Goal: Entertainment & Leisure: Browse casually

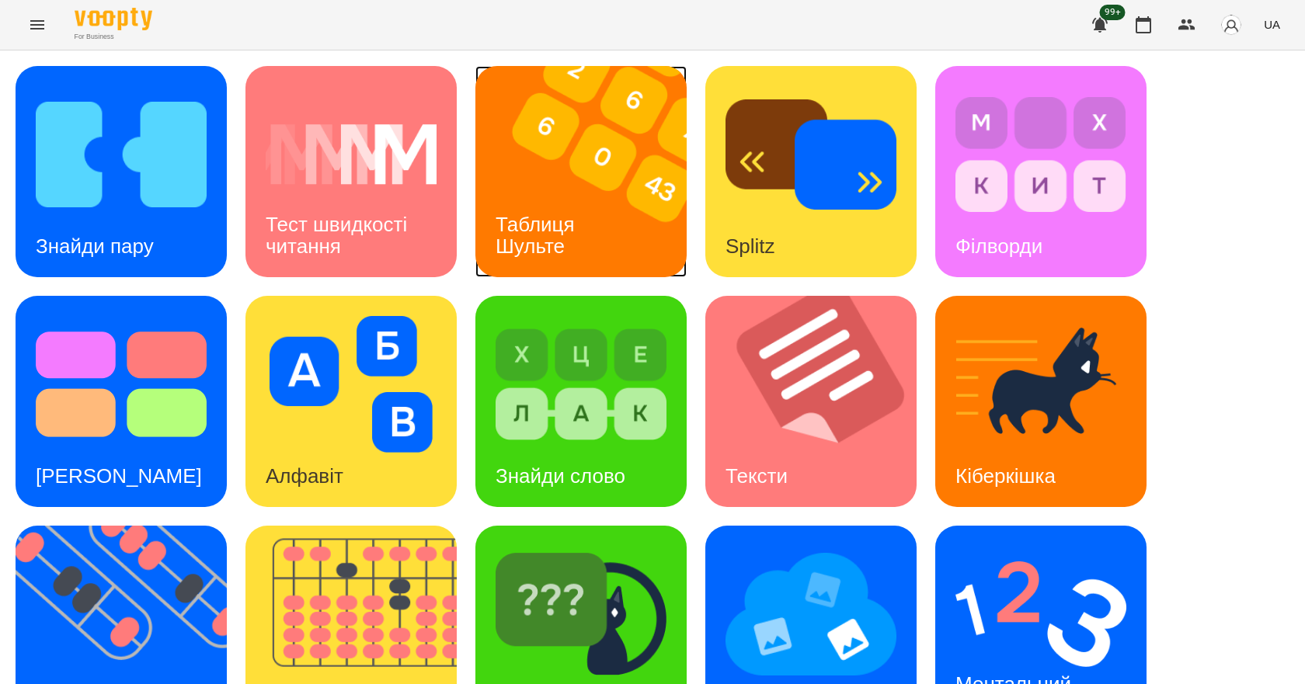
click at [597, 245] on div "Таблиця Шульте" at bounding box center [537, 235] width 125 height 83
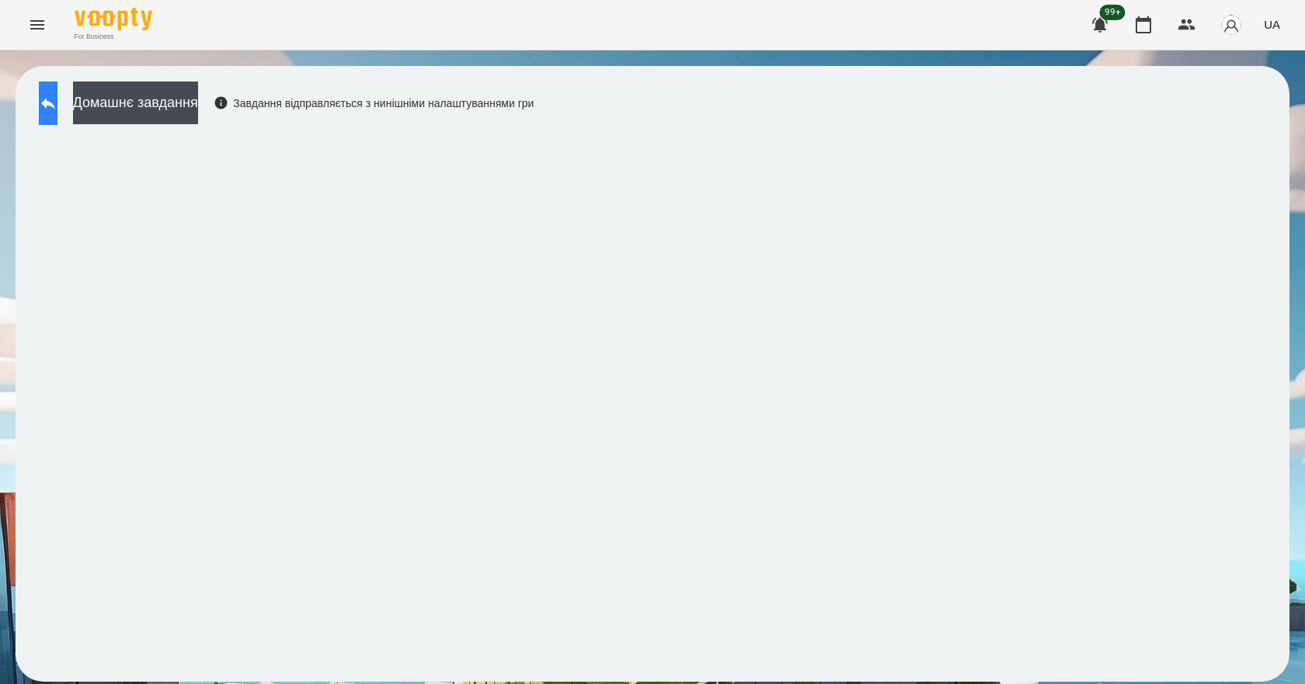
click at [57, 99] on button at bounding box center [48, 103] width 19 height 43
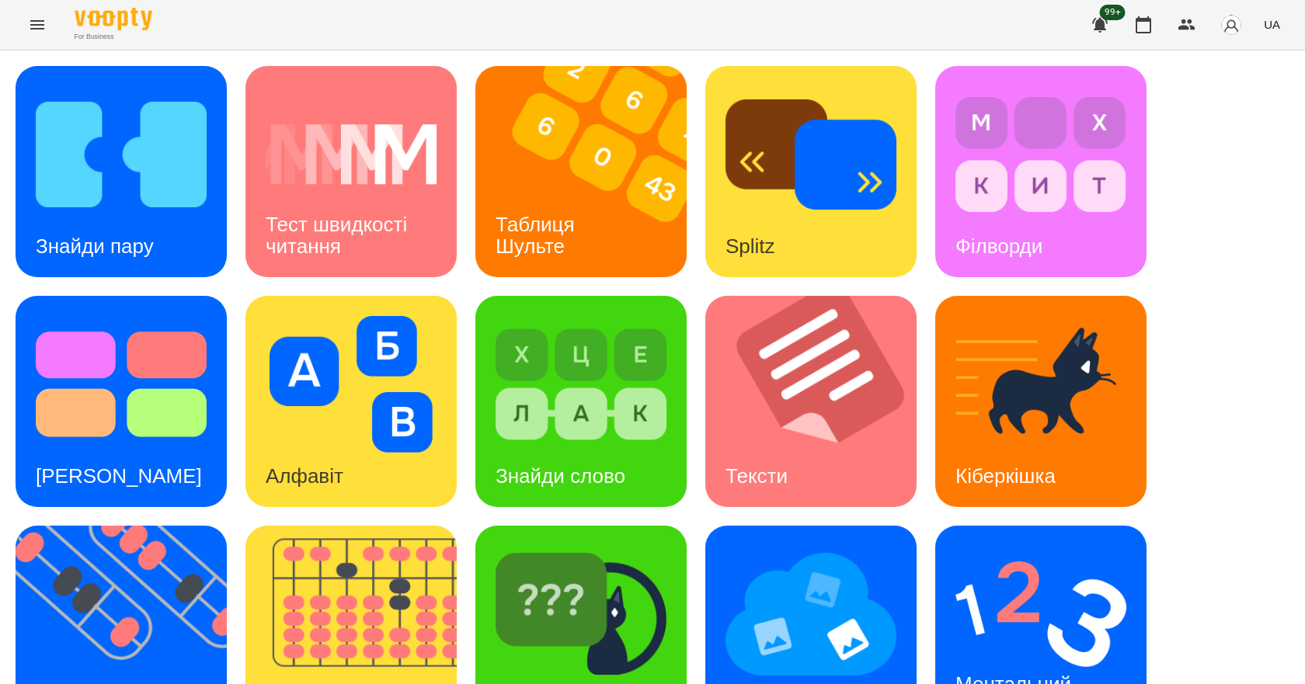
scroll to position [298, 0]
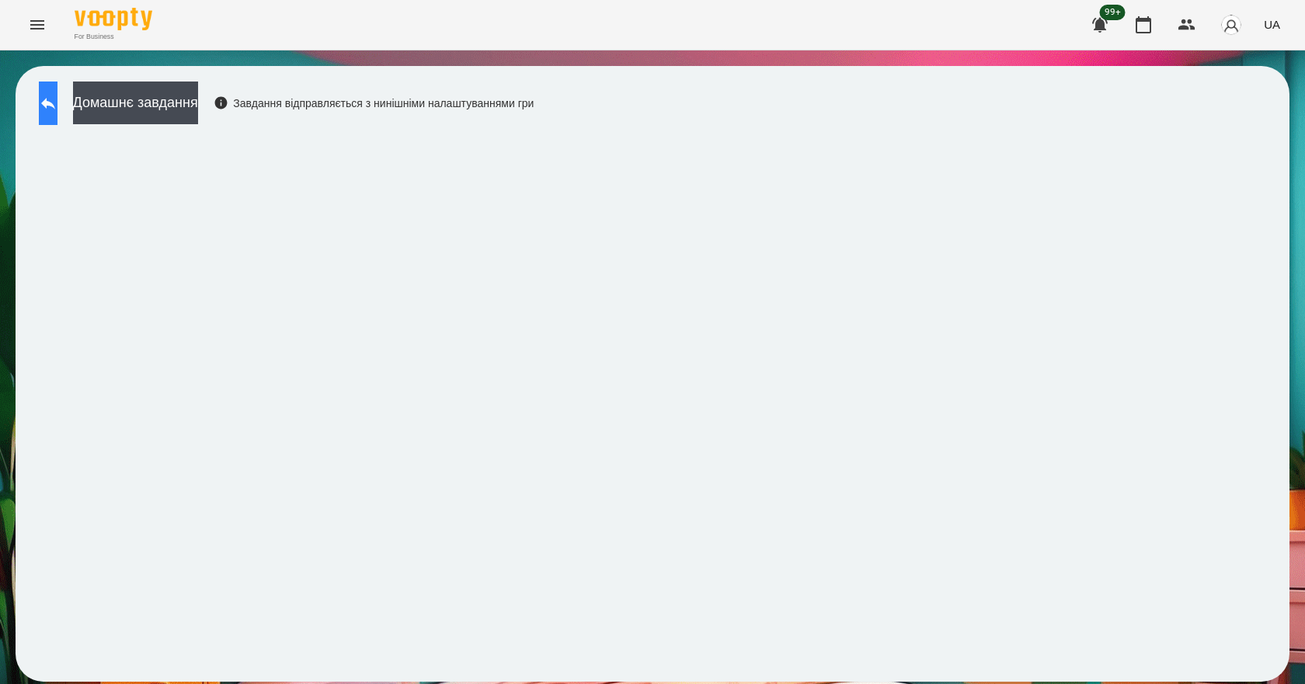
click at [57, 112] on icon at bounding box center [48, 103] width 19 height 19
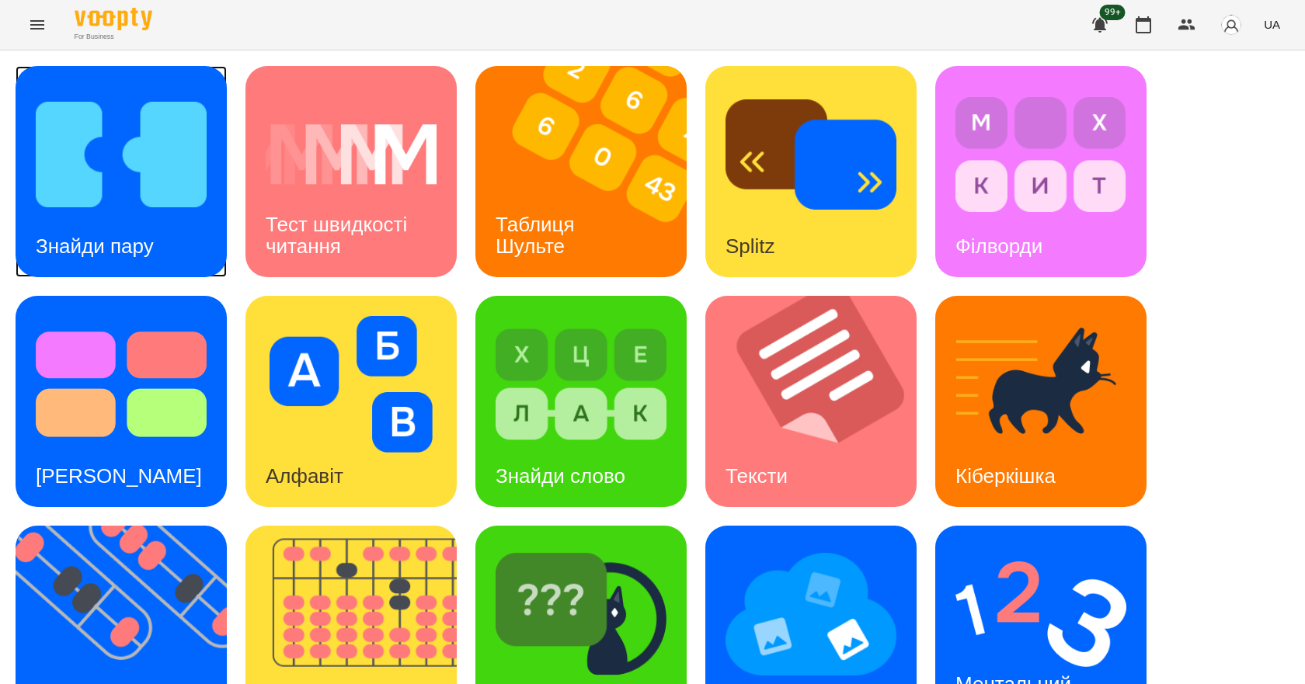
click at [166, 241] on div "Знайди пару" at bounding box center [95, 246] width 158 height 61
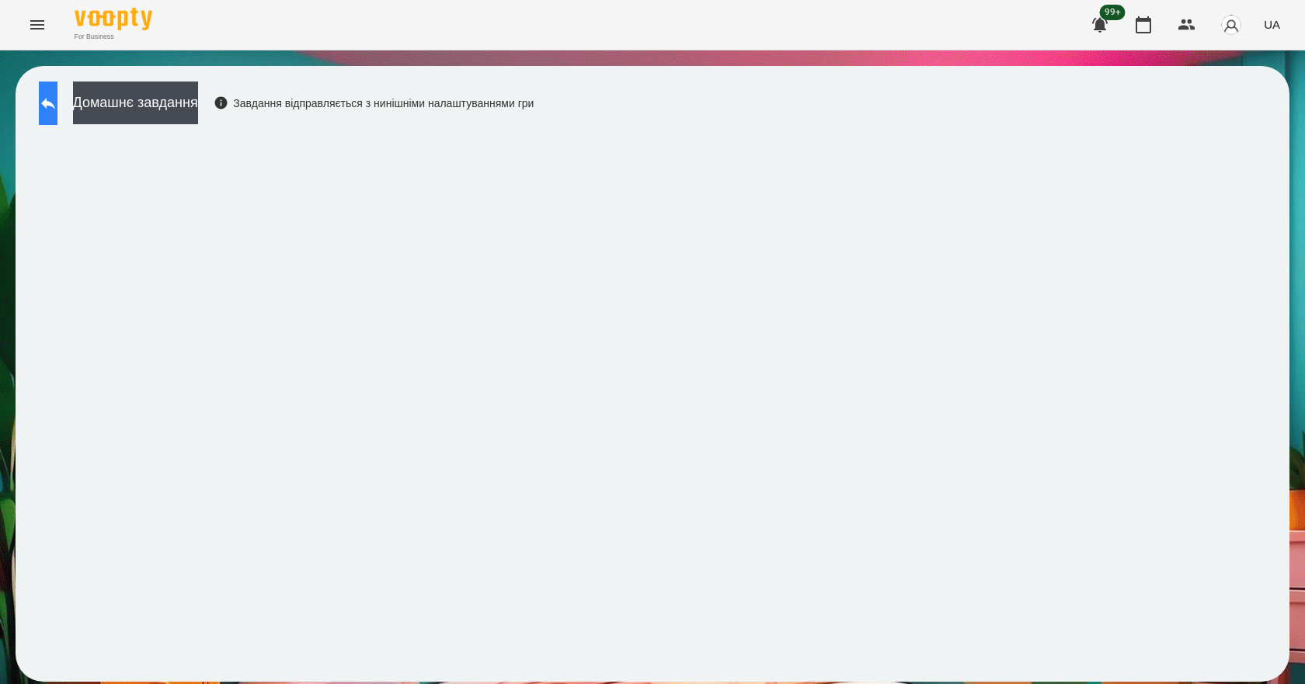
click at [78, 102] on div "Домашнє завдання Завдання відправляється з нинішніми налаштуваннями гри" at bounding box center [282, 107] width 503 height 51
click at [57, 101] on button at bounding box center [48, 103] width 19 height 43
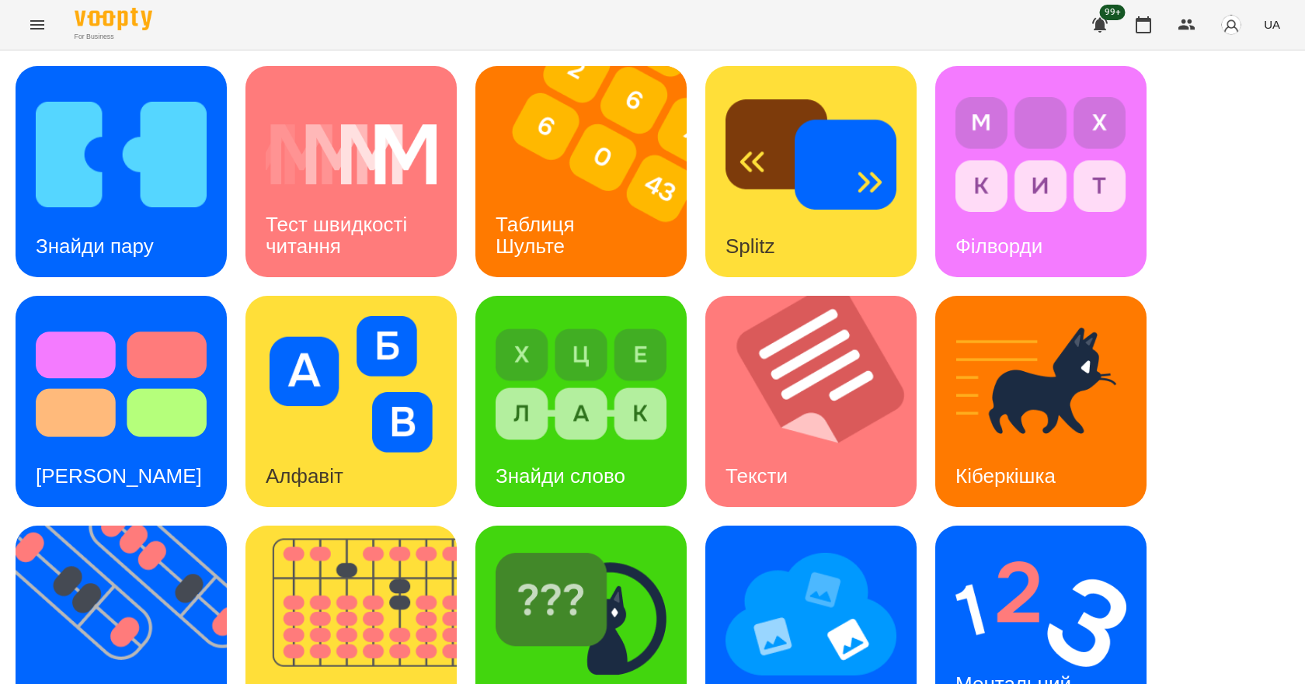
scroll to position [298, 0]
